Goal: Check status: Check status

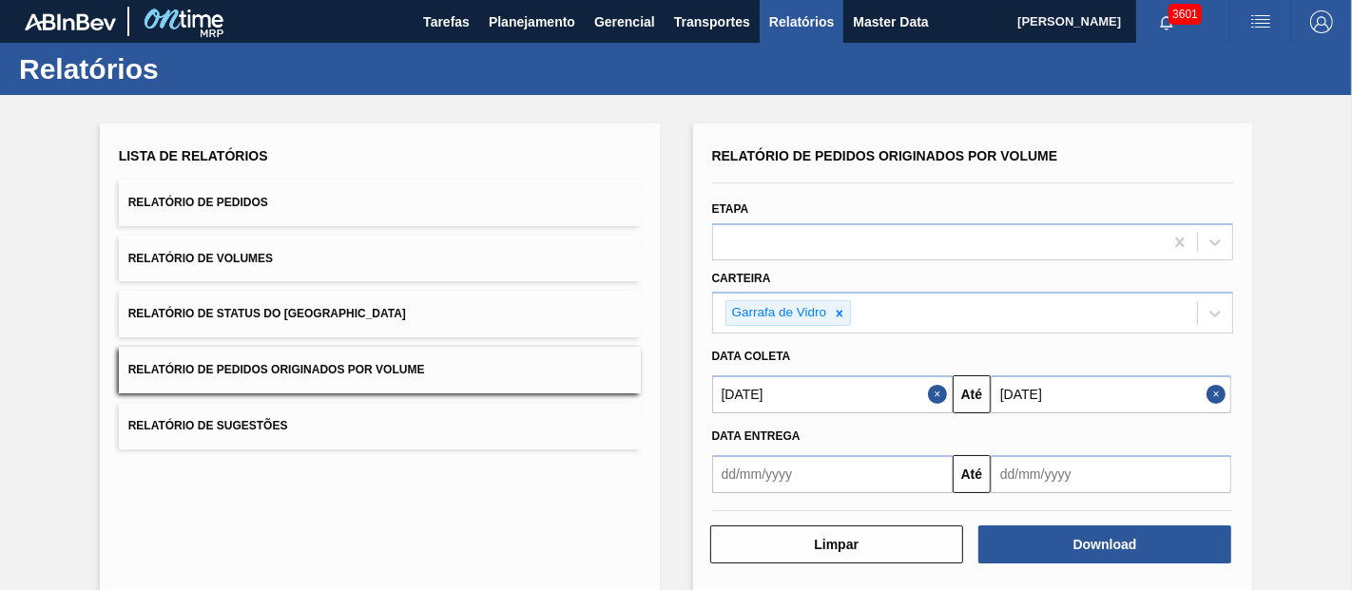
click at [514, 20] on span "Planejamento" at bounding box center [532, 21] width 87 height 23
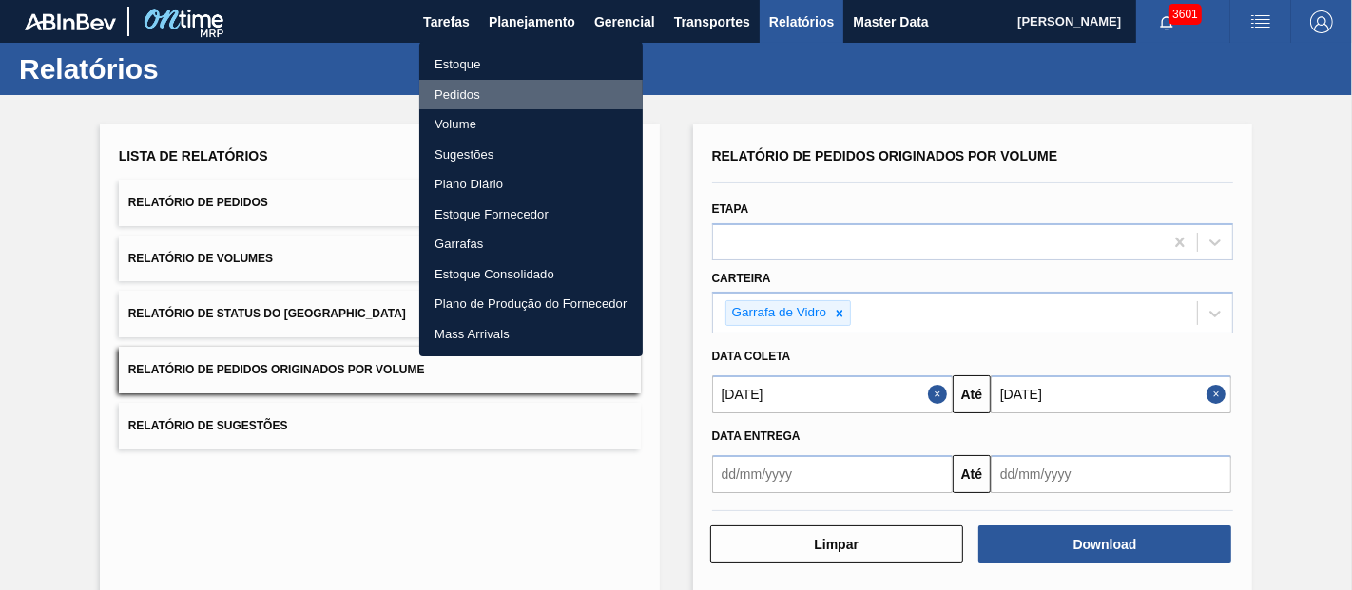
click at [450, 90] on li "Pedidos" at bounding box center [530, 95] width 223 height 30
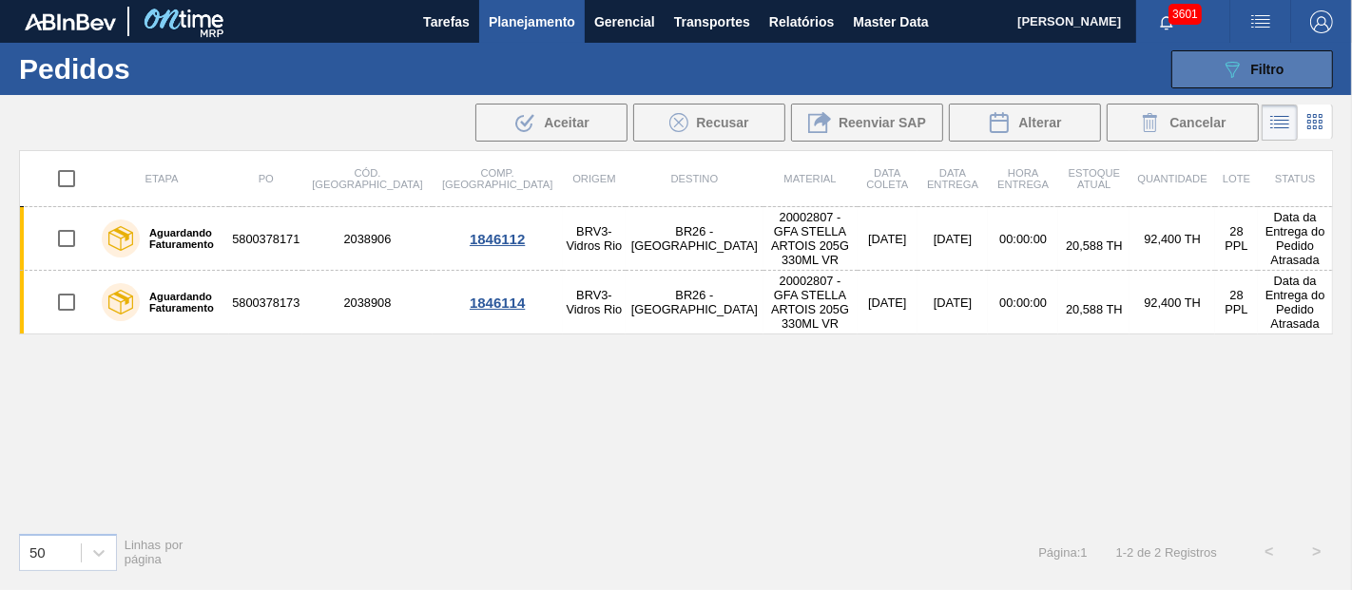
click at [1218, 63] on button "089F7B8B-B2A5-4AFE-B5C0-19BA573D28AC Filtro" at bounding box center [1252, 69] width 162 height 38
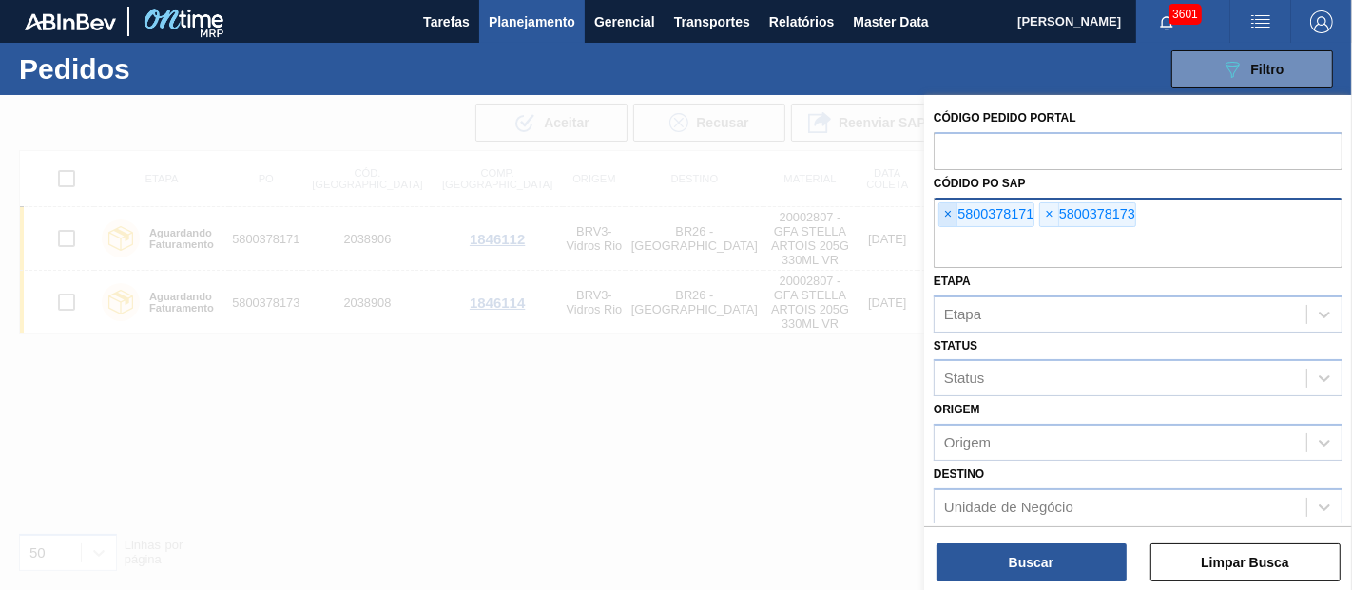
click at [948, 207] on span "×" at bounding box center [948, 214] width 18 height 23
click at [948, 232] on input "text" at bounding box center [1138, 250] width 409 height 36
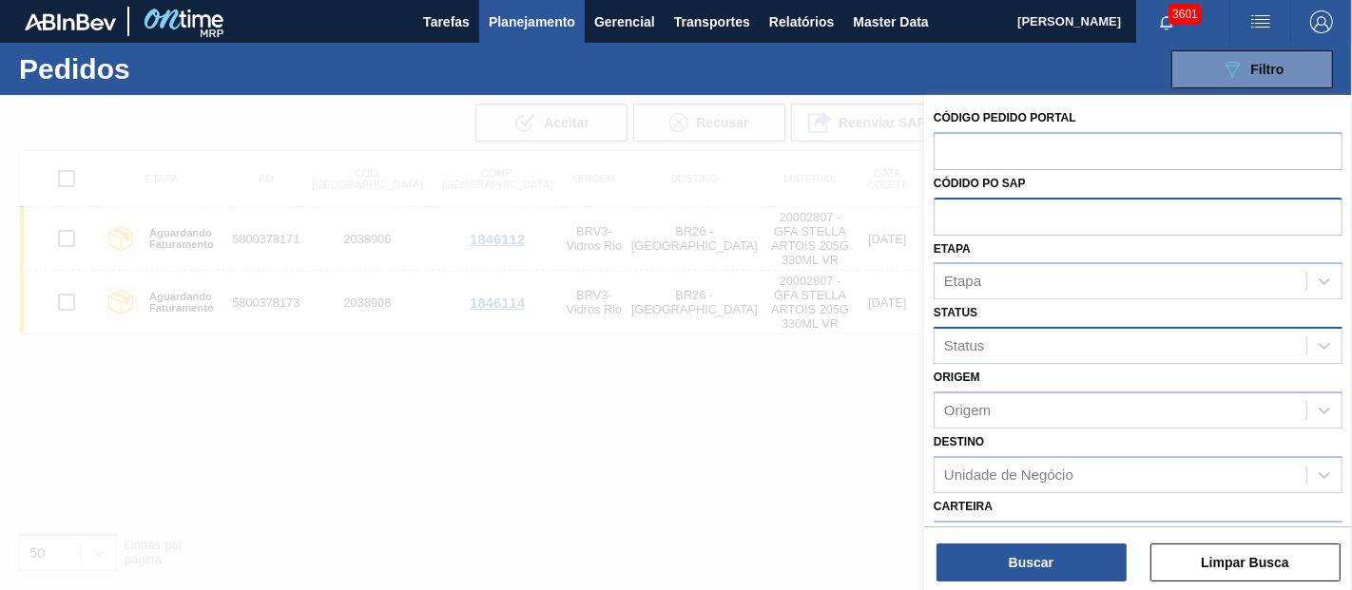
paste input "text"
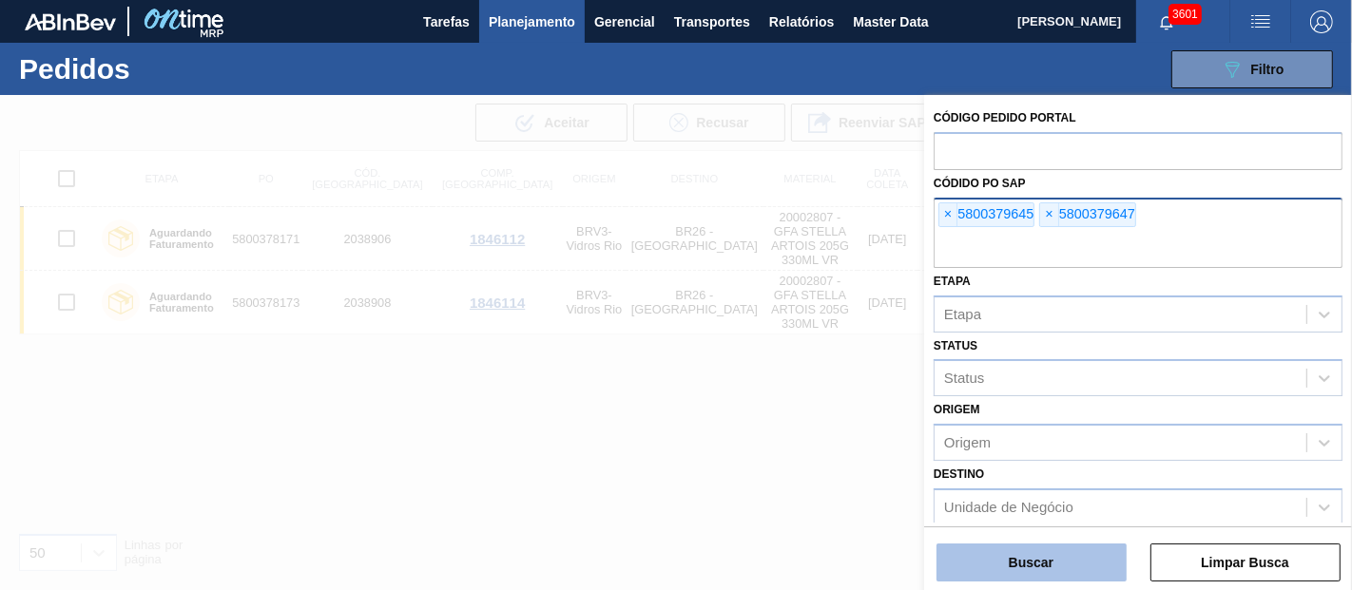
click at [1030, 578] on button "Buscar" at bounding box center [1031, 563] width 190 height 38
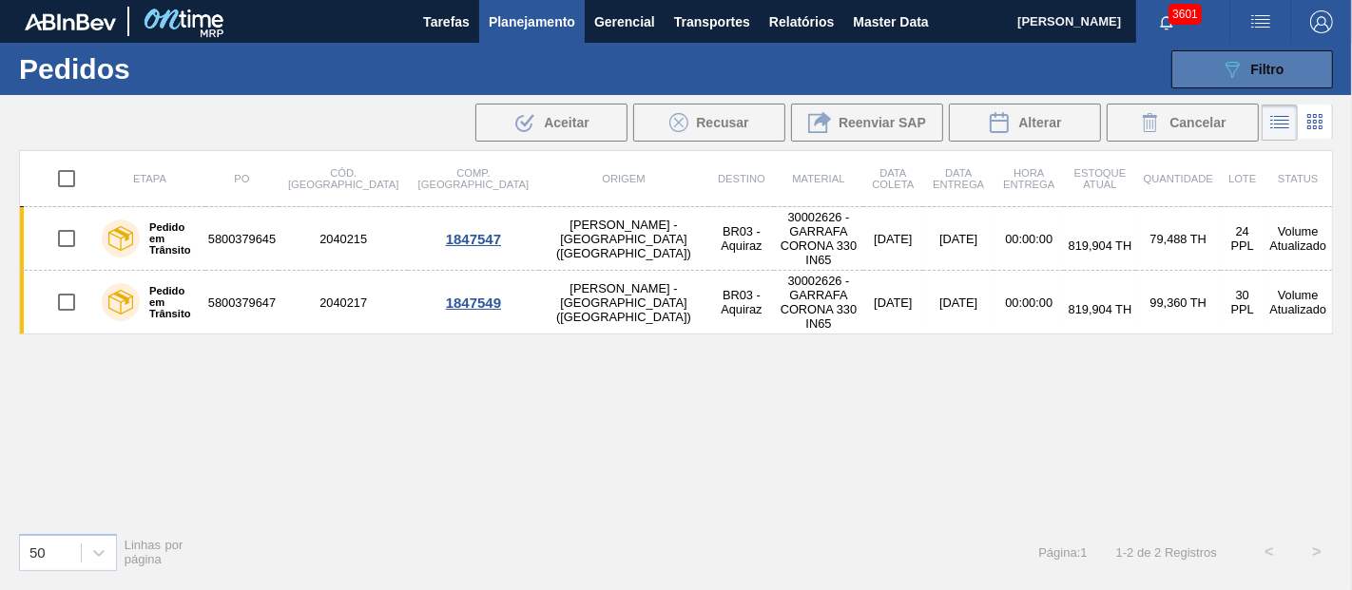
click at [1252, 68] on span "Filtro" at bounding box center [1267, 69] width 33 height 15
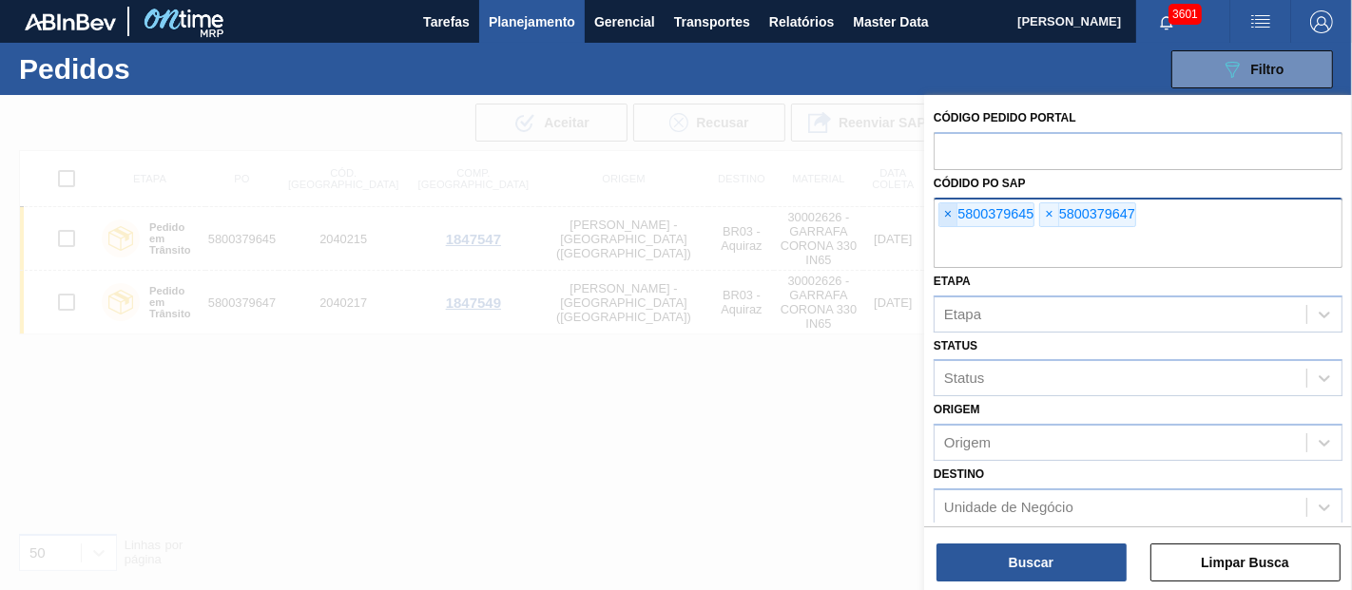
click at [952, 216] on span "×" at bounding box center [948, 214] width 18 height 23
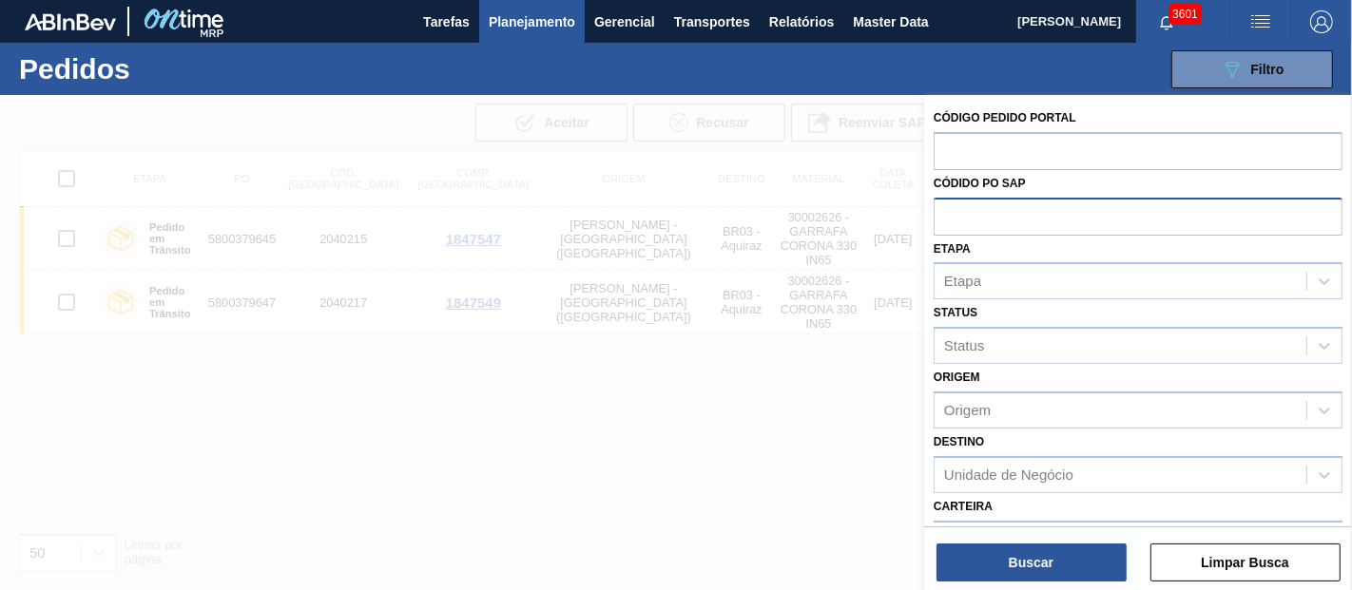
click at [952, 216] on input "text" at bounding box center [1138, 216] width 409 height 36
paste input "text"
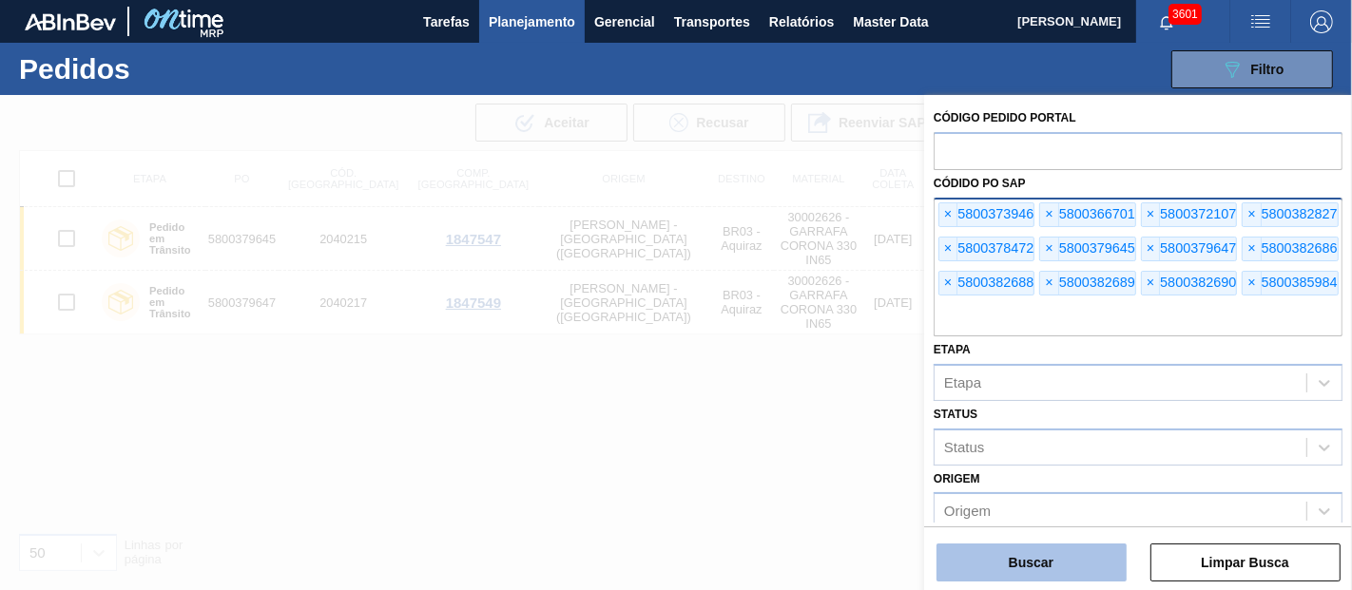
click at [1054, 574] on button "Buscar" at bounding box center [1031, 563] width 190 height 38
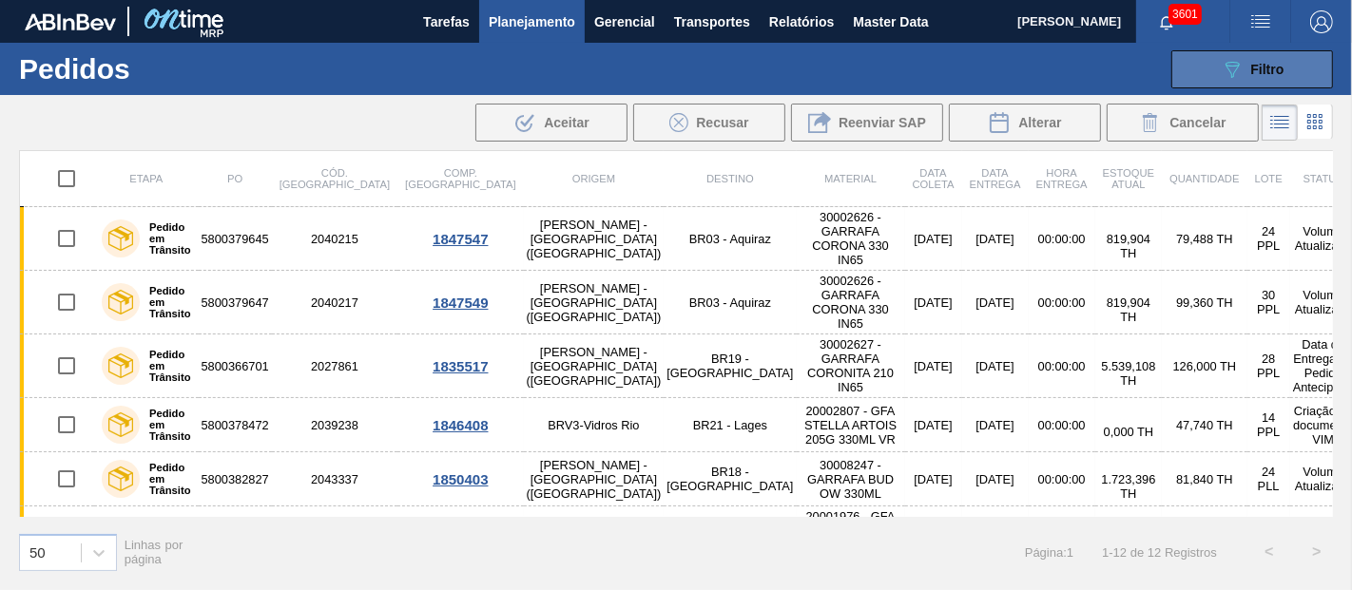
click at [1260, 68] on span "Filtro" at bounding box center [1267, 69] width 33 height 15
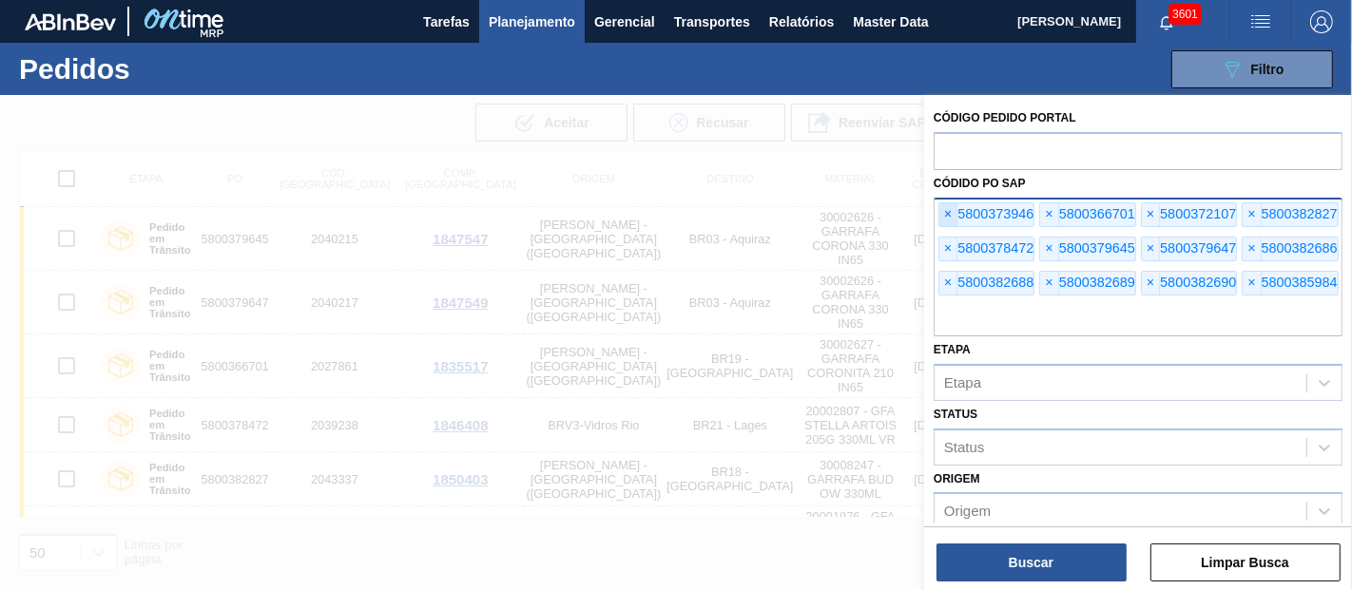
click at [951, 206] on span "×" at bounding box center [948, 214] width 18 height 23
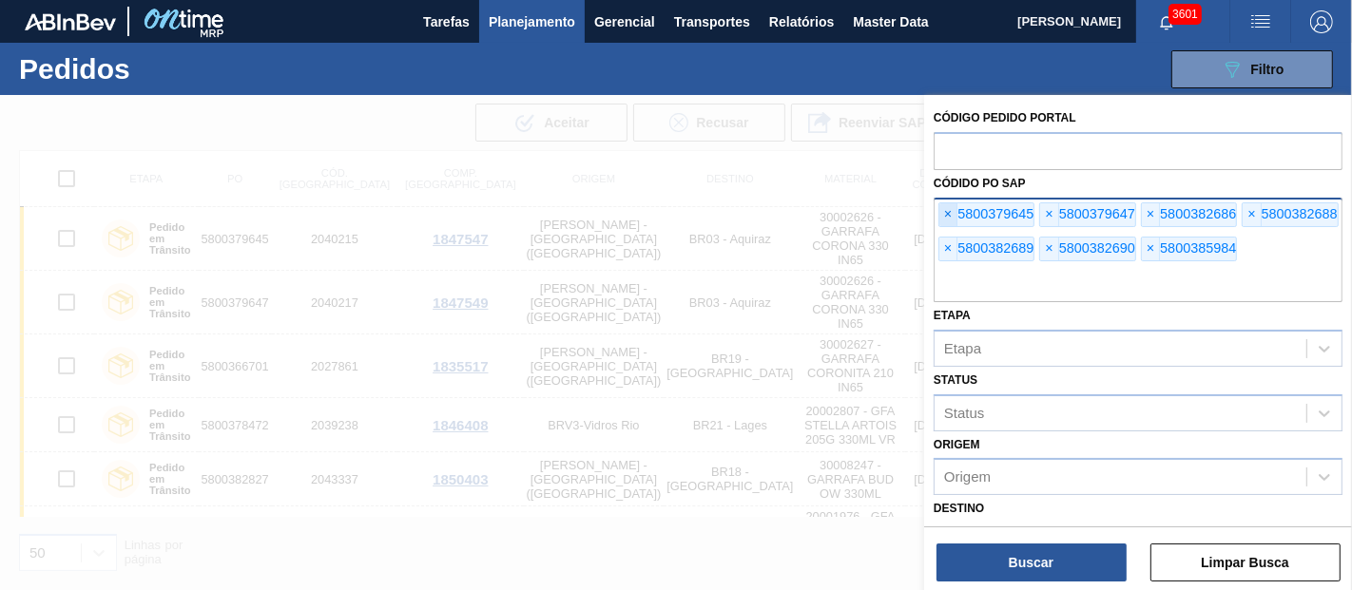
click at [951, 206] on span "×" at bounding box center [948, 214] width 18 height 23
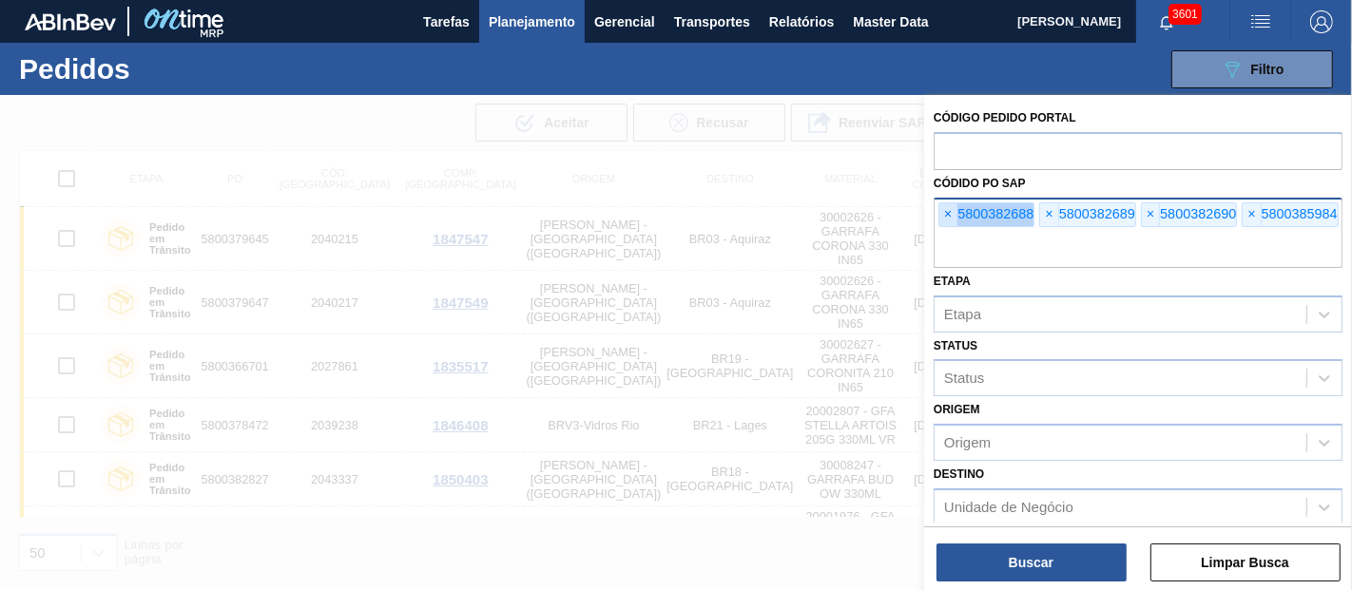
click at [951, 206] on span "×" at bounding box center [948, 214] width 18 height 23
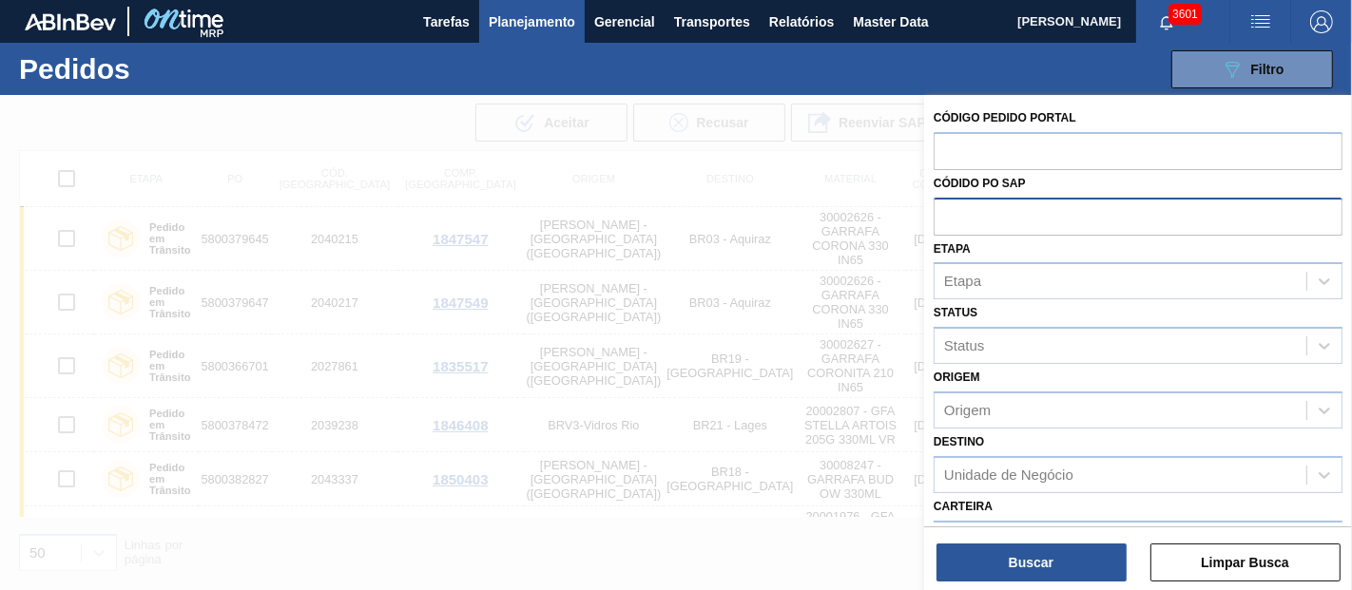
click at [951, 206] on input "text" at bounding box center [1138, 216] width 409 height 36
paste input "text"
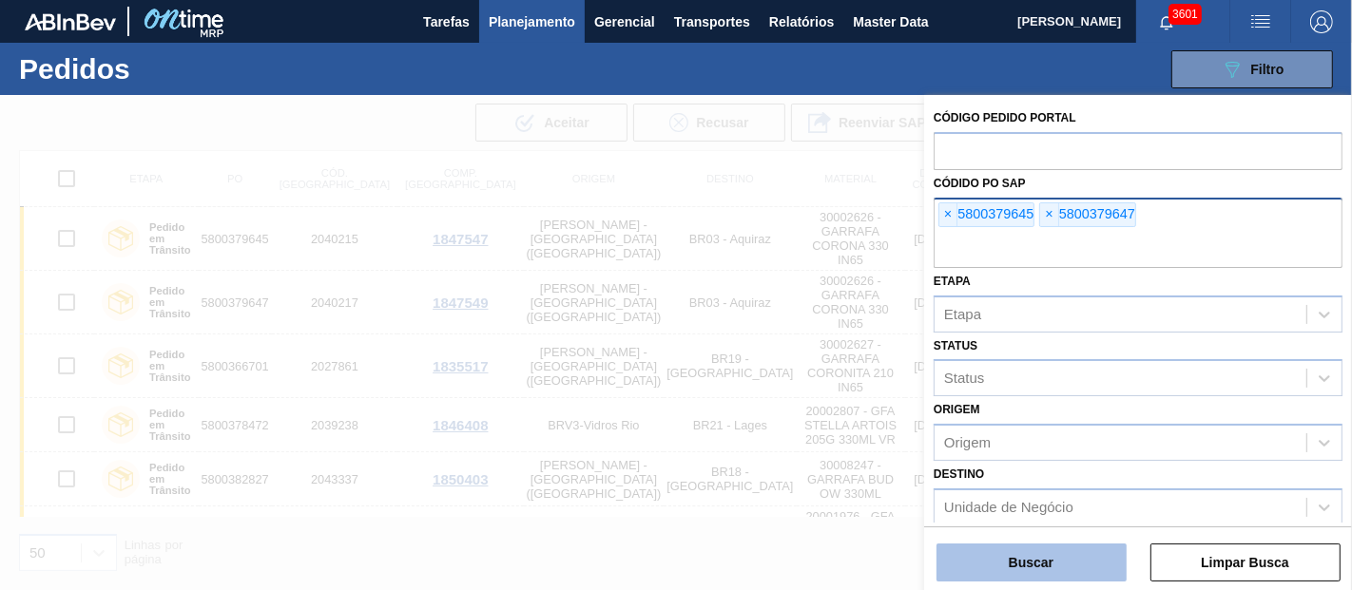
click at [1063, 574] on button "Buscar" at bounding box center [1031, 563] width 190 height 38
